Goal: Information Seeking & Learning: Learn about a topic

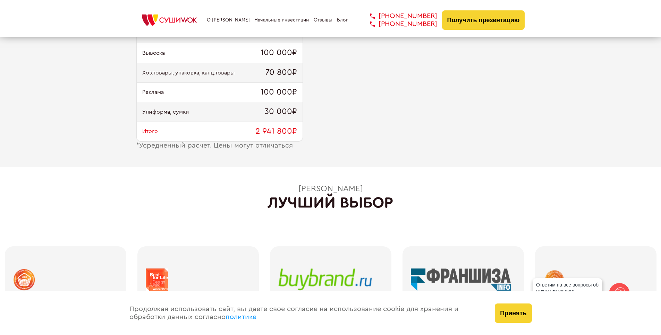
scroll to position [742, 0]
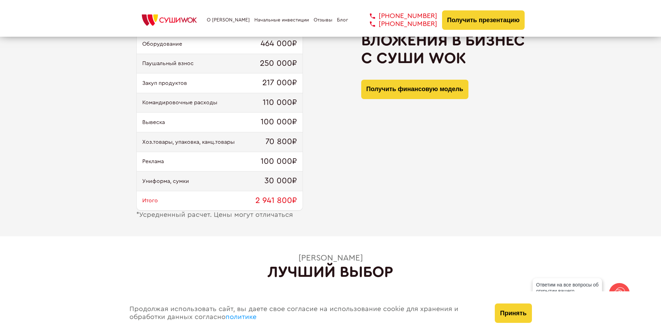
click at [228, 18] on link "О [PERSON_NAME]" at bounding box center [228, 20] width 43 height 6
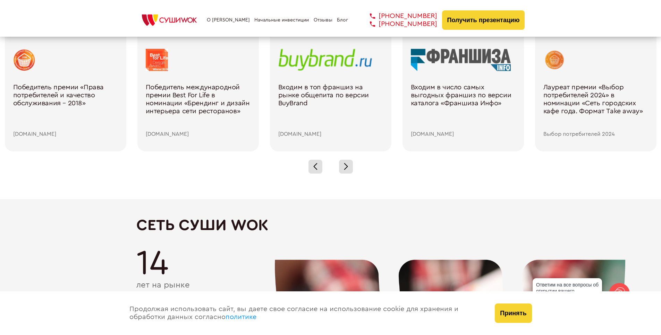
scroll to position [1066, 0]
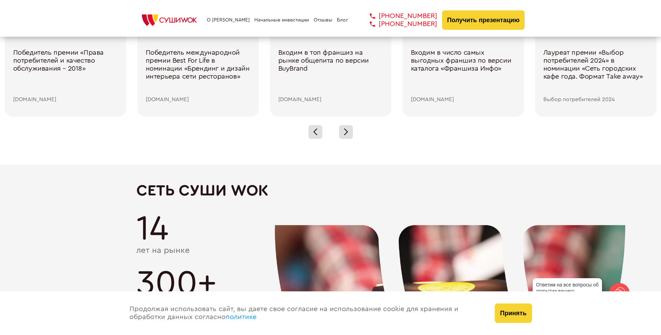
click at [339, 19] on link "Блог" at bounding box center [342, 20] width 11 height 6
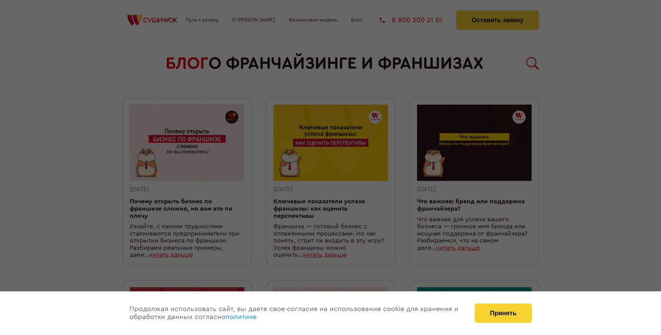
click at [503, 18] on div at bounding box center [330, 167] width 661 height 335
